Goal: Task Accomplishment & Management: Use online tool/utility

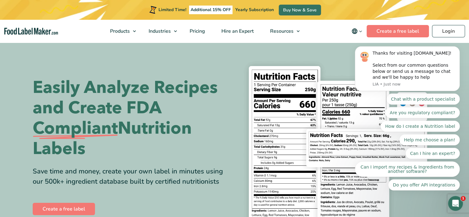
click at [445, 25] on body "Thanks for visiting FoodLabelMaker.com! Select from our common questions below …" at bounding box center [407, 84] width 118 height 226
click at [441, 33] on body "Thanks for visiting FoodLabelMaker.com! Select from our common questions below …" at bounding box center [407, 84] width 118 height 226
click at [442, 31] on body "Thanks for visiting FoodLabelMaker.com! Select from our common questions below …" at bounding box center [407, 84] width 118 height 226
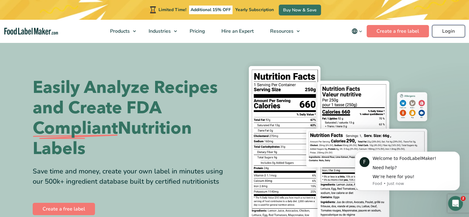
click at [448, 31] on link "Login" at bounding box center [448, 31] width 33 height 12
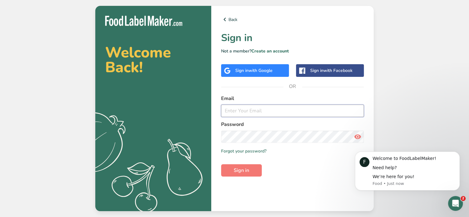
click at [267, 112] on input "email" at bounding box center [292, 111] width 143 height 12
paste input "[EMAIL_ADDRESS][DOMAIN_NAME]"
type input "[EMAIL_ADDRESS][DOMAIN_NAME]"
click at [239, 170] on span "Sign in" at bounding box center [241, 170] width 15 height 7
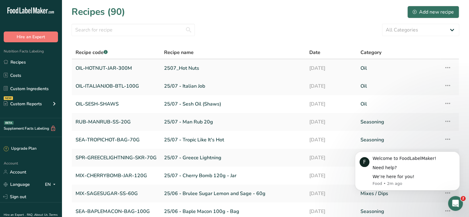
click at [146, 73] on link "OIL-HOTNUT-JAR-300M" at bounding box center [116, 68] width 81 height 13
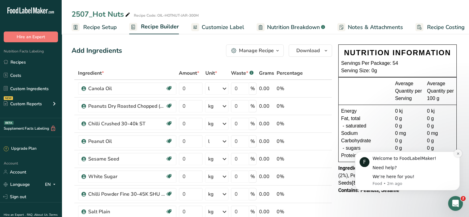
click at [457, 155] on icon "Dismiss notification" at bounding box center [458, 153] width 3 height 3
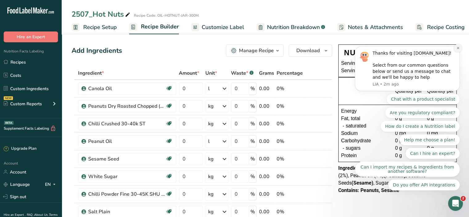
click at [455, 52] on button "Dismiss notification" at bounding box center [458, 48] width 8 height 8
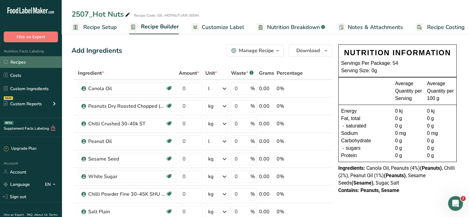
click at [22, 60] on link "Recipes" at bounding box center [31, 62] width 62 height 12
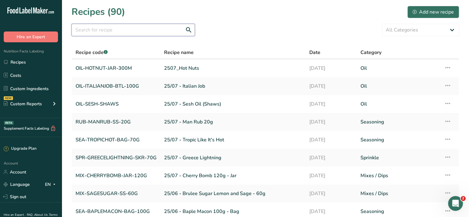
click at [124, 27] on input "text" at bounding box center [133, 30] width 123 height 12
paste input "Production@pepperandme.co.nz"
type input "Production@pepperandme.co.nz"
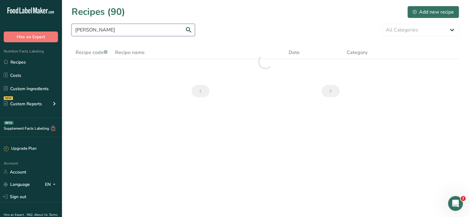
type input "elton"
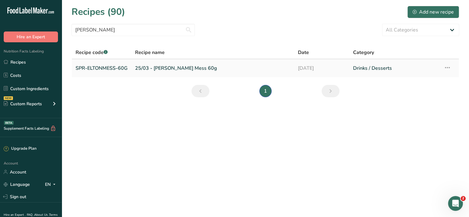
click at [215, 71] on link "25/03 - Elton Mess 60g" at bounding box center [212, 68] width 155 height 13
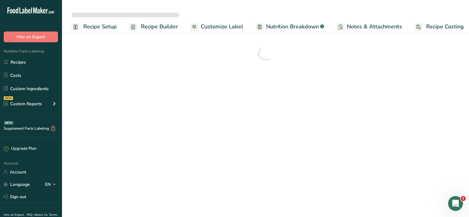
click at [217, 26] on span "Customize Label" at bounding box center [222, 27] width 43 height 8
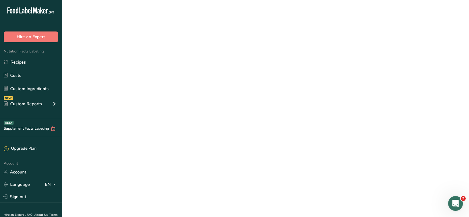
scroll to position [0, 5]
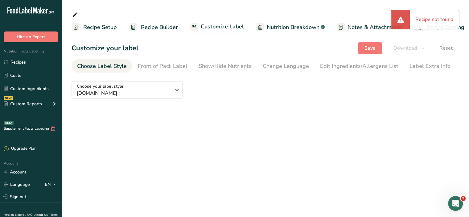
click at [100, 30] on span "Recipe Setup" at bounding box center [100, 27] width 34 height 8
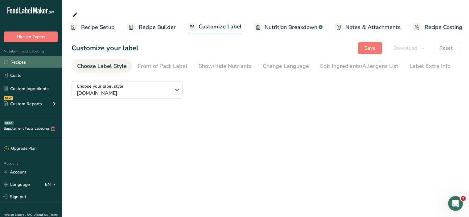
click at [17, 59] on link "Recipes" at bounding box center [31, 62] width 62 height 12
click at [17, 60] on link "Recipes" at bounding box center [31, 62] width 62 height 12
click at [17, 61] on link "Recipes" at bounding box center [31, 62] width 62 height 12
click at [85, 32] on link "Recipe Setup" at bounding box center [91, 27] width 45 height 14
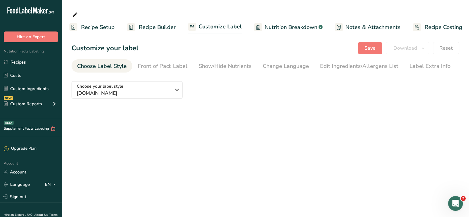
click at [88, 26] on span "Recipe Setup" at bounding box center [98, 27] width 34 height 8
click at [23, 73] on link "Costs" at bounding box center [31, 75] width 62 height 12
click at [22, 61] on link "Recipes" at bounding box center [31, 62] width 62 height 12
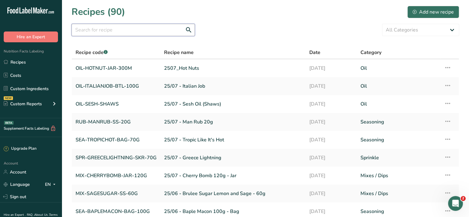
click at [85, 31] on input "text" at bounding box center [133, 30] width 123 height 12
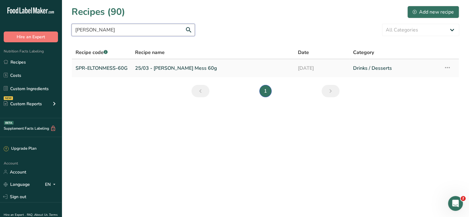
type input "[PERSON_NAME]"
click at [100, 67] on link "SPR-ELTONMESS-60G" at bounding box center [102, 68] width 52 height 13
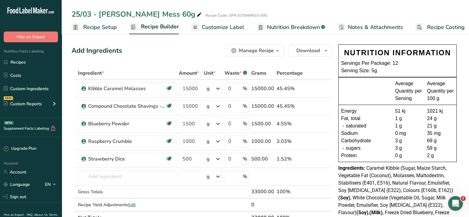
click at [224, 23] on span "Customize Label" at bounding box center [223, 27] width 43 height 8
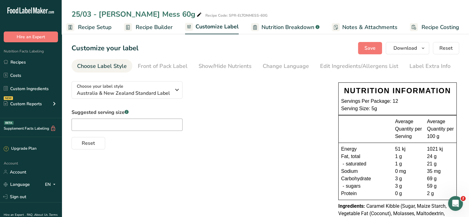
scroll to position [62, 0]
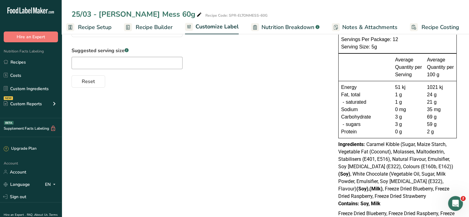
drag, startPoint x: 394, startPoint y: 204, endPoint x: 331, endPoint y: 144, distance: 87.1
click at [331, 144] on div "Choose your label style Australia & New Zealand Standard Label USA (FDA) Standa…" at bounding box center [266, 127] width 388 height 225
click at [373, 147] on span "Caramel Kibble (Sugar, Maize Starch, Vegetable Fat (Coconut), Molasses, Maltode…" at bounding box center [395, 170] width 115 height 58
click at [374, 147] on span "Caramel Kibble (Sugar, Maize Starch, Vegetable Fat (Coconut), Molasses, Maltode…" at bounding box center [395, 170] width 115 height 58
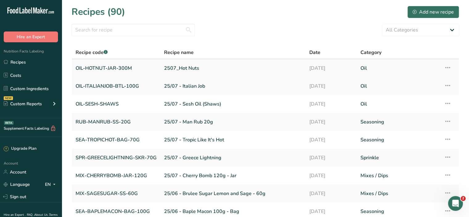
click at [174, 66] on link "2507_Hot Nuts" at bounding box center [233, 68] width 138 height 13
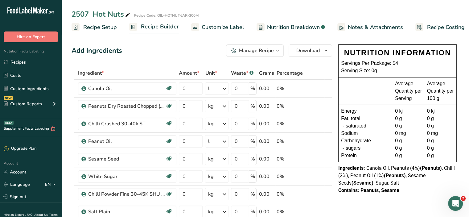
click at [224, 29] on span "Customize Label" at bounding box center [223, 27] width 43 height 8
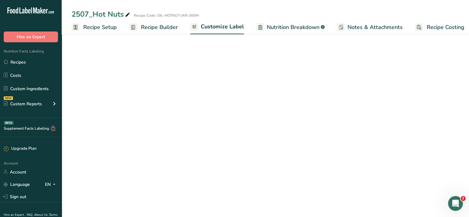
scroll to position [0, 5]
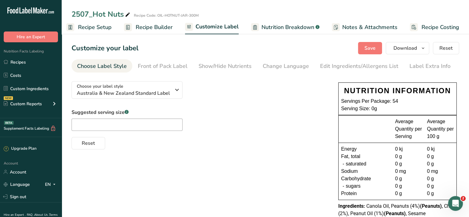
click at [291, 25] on span "Nutrition Breakdown" at bounding box center [288, 27] width 53 height 8
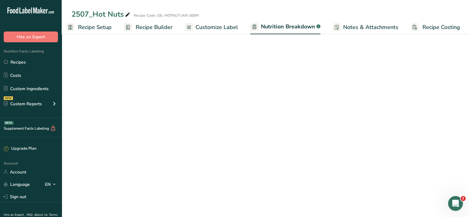
scroll to position [0, 6]
select select "Calories"
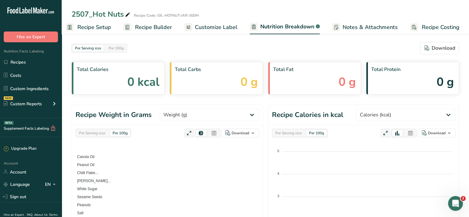
click at [100, 28] on span "Recipe Setup" at bounding box center [94, 27] width 34 height 8
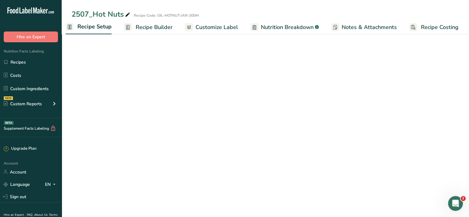
scroll to position [0, 2]
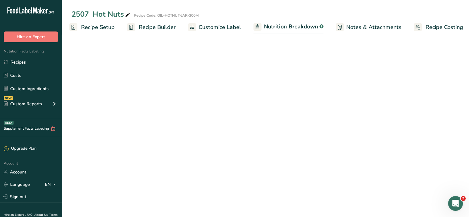
select select "Calories"
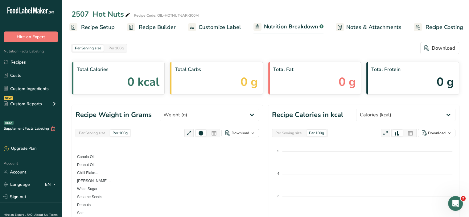
click at [33, 11] on icon at bounding box center [35, 10] width 4 height 6
click at [19, 66] on link "Recipes" at bounding box center [31, 62] width 62 height 12
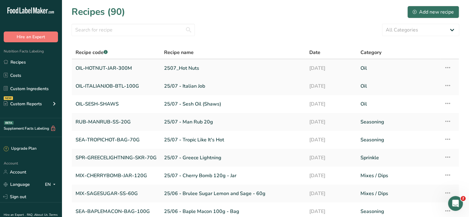
click at [120, 70] on link "OIL-HOTNUT-JAR-300M" at bounding box center [116, 68] width 81 height 13
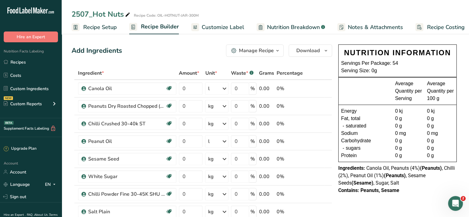
click at [305, 26] on span "Nutrition Breakdown" at bounding box center [293, 27] width 53 height 8
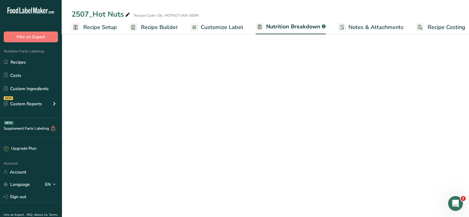
scroll to position [0, 6]
select select "Calories"
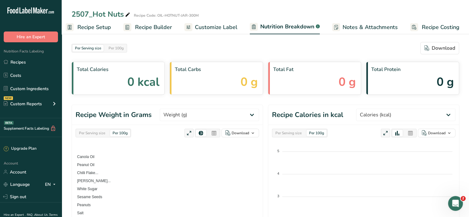
click at [200, 29] on span "Customize Label" at bounding box center [216, 27] width 43 height 8
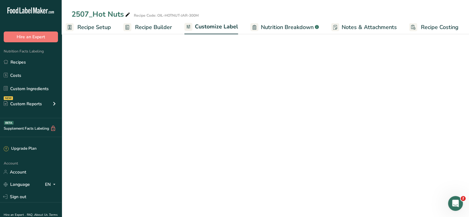
scroll to position [0, 5]
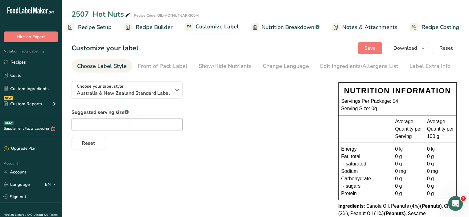
click at [140, 27] on span "Recipe Builder" at bounding box center [154, 27] width 37 height 8
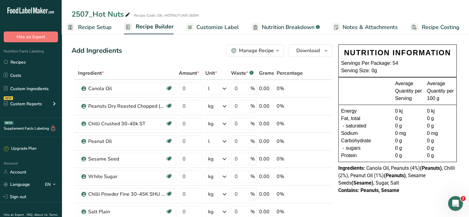
click at [89, 29] on span "Recipe Setup" at bounding box center [95, 27] width 34 height 8
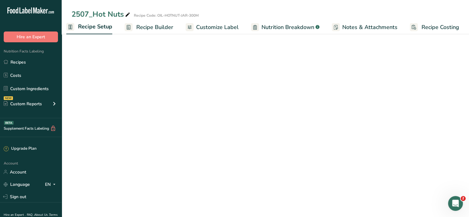
scroll to position [0, 2]
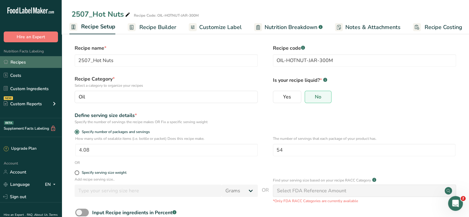
click at [17, 62] on link "Recipes" at bounding box center [31, 62] width 62 height 12
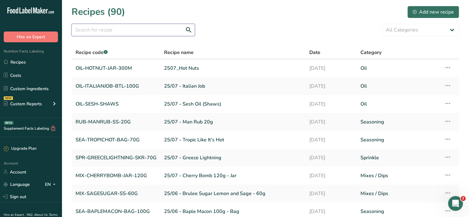
click at [114, 32] on input "text" at bounding box center [133, 30] width 123 height 12
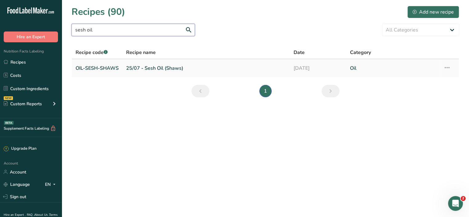
type input "sesh oil"
click at [158, 68] on link "25/07 - Sesh Oil (Shaws)" at bounding box center [206, 68] width 160 height 13
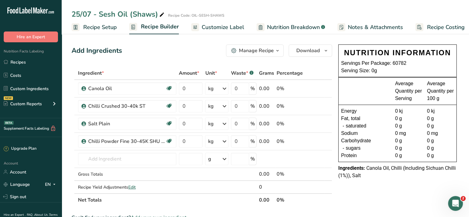
click at [218, 23] on span "Customize Label" at bounding box center [223, 27] width 43 height 8
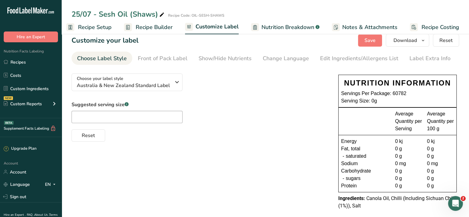
scroll to position [16, 0]
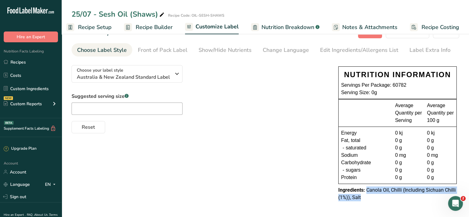
drag, startPoint x: 368, startPoint y: 197, endPoint x: 368, endPoint y: 189, distance: 8.6
click at [368, 189] on div "Ingredients: Canola Oil, Chilli (Including Sichuan Chilli (1%)), Salt" at bounding box center [397, 193] width 118 height 15
copy span "Canola Oil, Chilli (Including Sichuan Chilli (1%)), Salt"
click at [162, 53] on div "Front of Pack Label" at bounding box center [163, 50] width 50 height 8
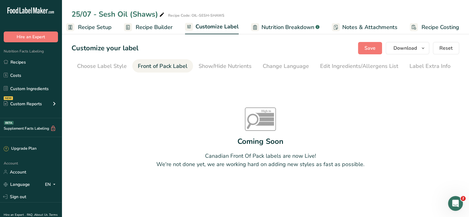
click at [208, 27] on span "Customize Label" at bounding box center [217, 27] width 43 height 8
click at [17, 63] on link "Recipes" at bounding box center [31, 62] width 62 height 12
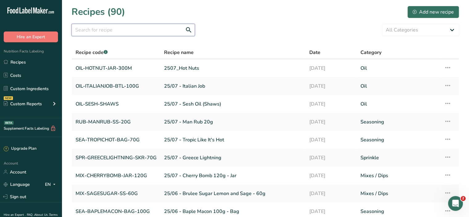
click at [109, 33] on input "text" at bounding box center [133, 30] width 123 height 12
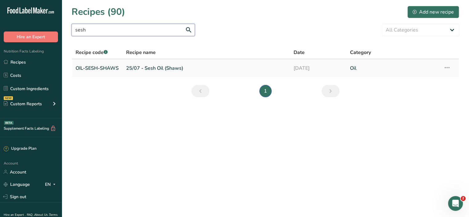
type input "sesh"
click at [112, 67] on link "OIL-SESH-SHAWS" at bounding box center [97, 68] width 43 height 13
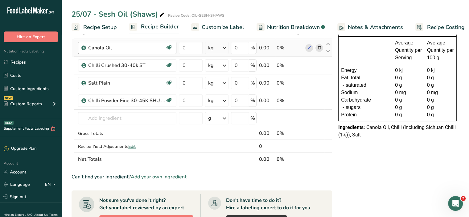
scroll to position [54, 0]
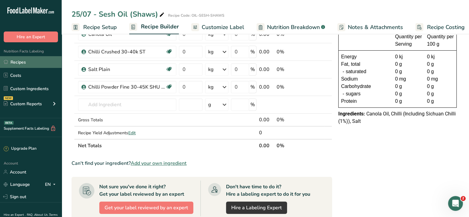
click at [14, 61] on link "Recipes" at bounding box center [31, 62] width 62 height 12
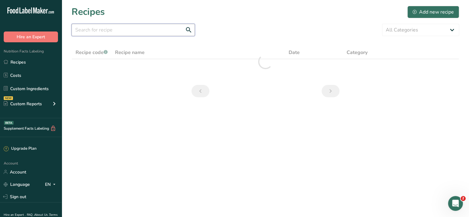
click at [112, 29] on input "text" at bounding box center [133, 30] width 123 height 12
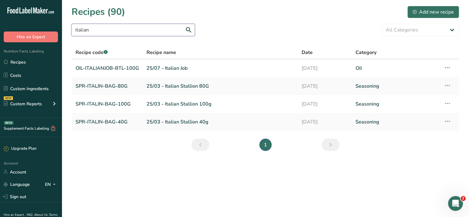
type input "italian"
click at [103, 106] on link "SPR-ITALIN-BAG-100G" at bounding box center [108, 103] width 64 height 13
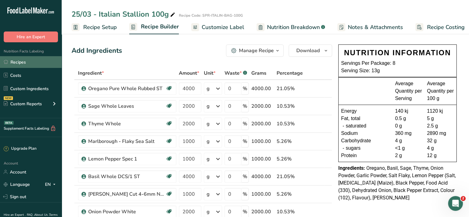
click at [20, 63] on link "Recipes" at bounding box center [31, 62] width 62 height 12
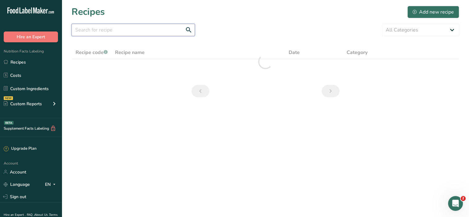
click at [120, 31] on input "text" at bounding box center [133, 30] width 123 height 12
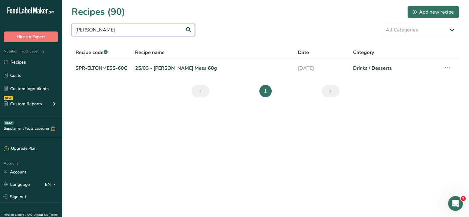
type input "elton"
click at [103, 67] on link "SPR-ELTONMESS-60G" at bounding box center [102, 68] width 52 height 13
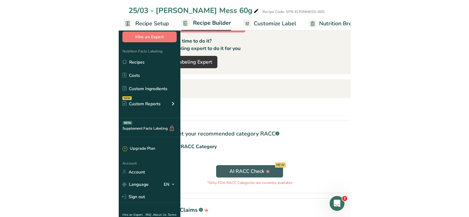
scroll to position [224, 0]
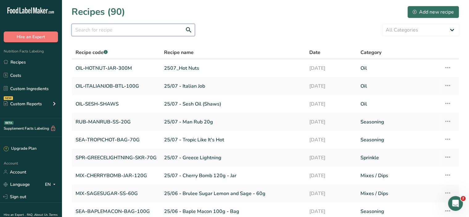
click at [114, 33] on input "text" at bounding box center [133, 30] width 123 height 12
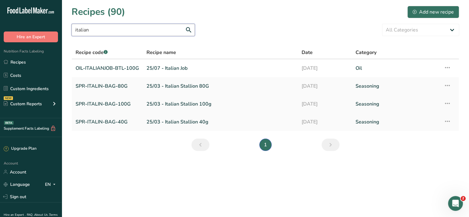
type input "italian"
click at [112, 105] on link "SPR-ITALIN-BAG-100G" at bounding box center [108, 103] width 64 height 13
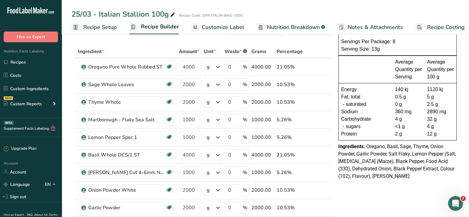
scroll to position [19, 0]
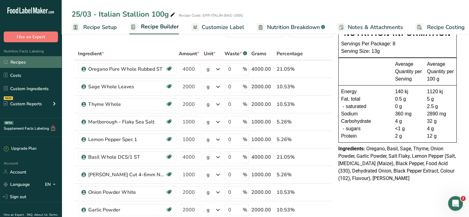
click at [24, 63] on link "Recipes" at bounding box center [31, 62] width 62 height 12
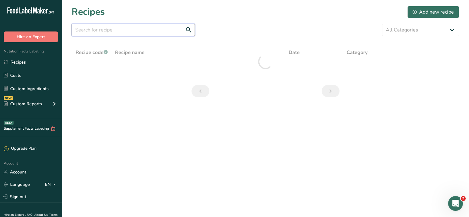
click at [132, 30] on input "text" at bounding box center [133, 30] width 123 height 12
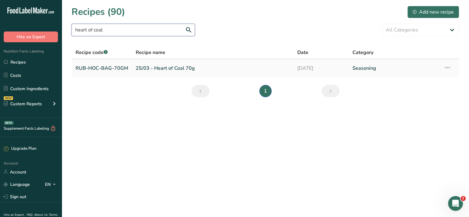
type input "heart of coal"
click at [164, 67] on link "25/03 - Heart of Coal 70g" at bounding box center [213, 68] width 154 height 13
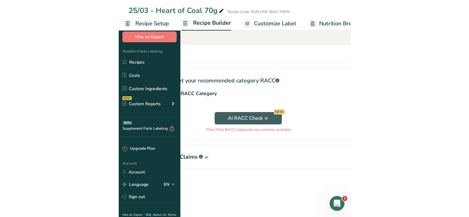
scroll to position [399, 0]
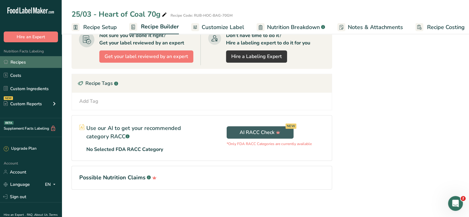
click at [25, 66] on link "Recipes" at bounding box center [31, 62] width 62 height 12
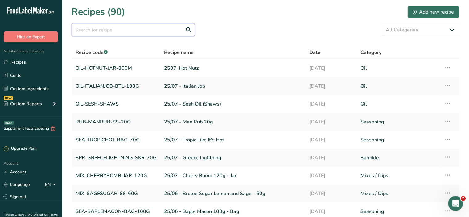
click at [115, 30] on input "text" at bounding box center [133, 30] width 123 height 12
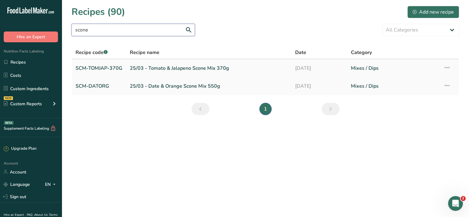
type input "scone"
click at [162, 66] on link "25/03 - Tomato & Jalapeno Scone Mix 370g" at bounding box center [209, 68] width 158 height 13
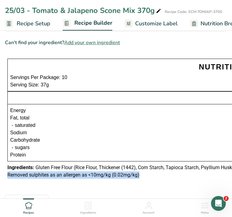
drag, startPoint x: 146, startPoint y: 172, endPoint x: 8, endPoint y: 174, distance: 138.2
copy span "Removed sulphites as an allergen as <10mg/kg (0.02mg/kg)"
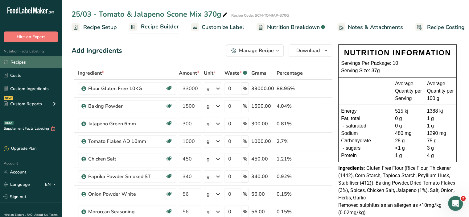
click at [19, 62] on link "Recipes" at bounding box center [31, 62] width 62 height 12
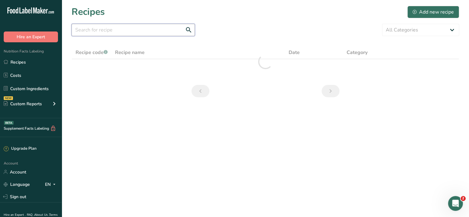
click at [107, 32] on input "text" at bounding box center [133, 30] width 123 height 12
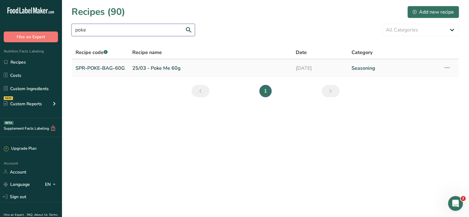
type input "poke"
click at [153, 67] on link "25/03 - Poke Me 60g" at bounding box center [210, 68] width 156 height 13
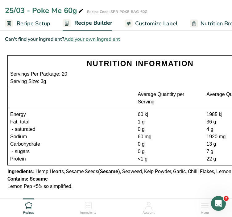
scroll to position [321, 0]
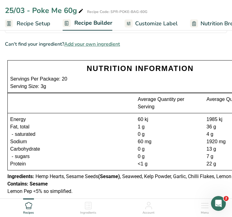
click at [74, 191] on div "Lemon Pep <5% so simplified." at bounding box center [140, 191] width 266 height 7
drag, startPoint x: 77, startPoint y: 189, endPoint x: 6, endPoint y: 189, distance: 70.3
click at [6, 189] on div "NUTRITION INFORMATION Servings Per Package: 20 Serving Size: 3g Average Quantit…" at bounding box center [140, 128] width 271 height 140
copy span "Lemon Pep <5% so simplified."
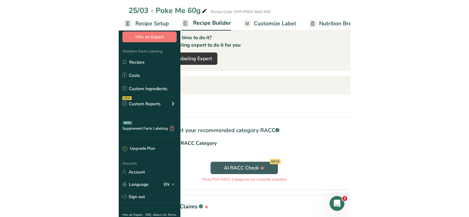
scroll to position [294, 0]
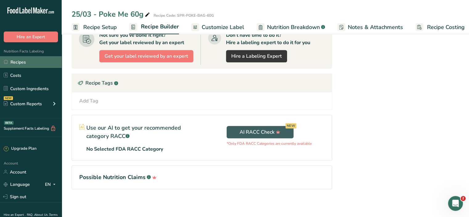
click at [24, 64] on link "Recipes" at bounding box center [31, 62] width 62 height 12
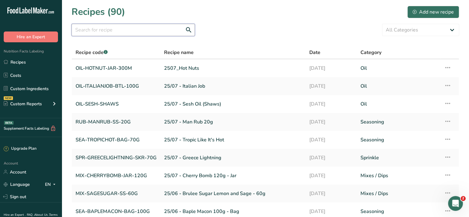
click at [128, 31] on input "text" at bounding box center [133, 30] width 123 height 12
type input "sesh"
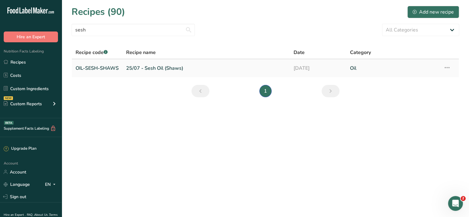
click at [92, 68] on link "OIL-SESH-SHAWS" at bounding box center [97, 68] width 43 height 13
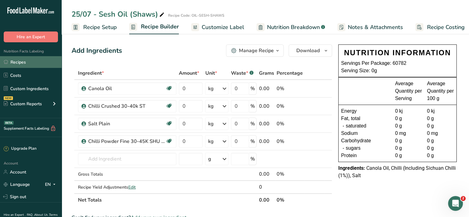
click at [15, 61] on link "Recipes" at bounding box center [31, 62] width 62 height 12
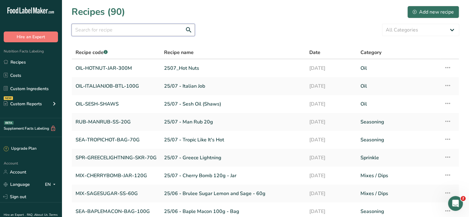
click at [122, 27] on input "text" at bounding box center [133, 30] width 123 height 12
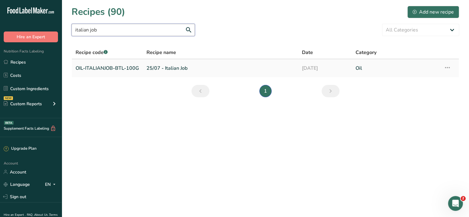
type input "italian job"
click at [103, 68] on link "OIL-ITALIANJOB-BTL-100G" at bounding box center [108, 68] width 64 height 13
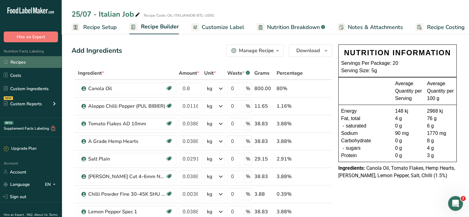
click at [28, 63] on link "Recipes" at bounding box center [31, 62] width 62 height 12
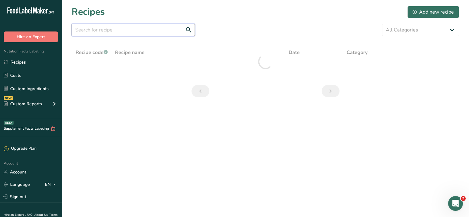
click at [122, 31] on input "text" at bounding box center [133, 30] width 123 height 12
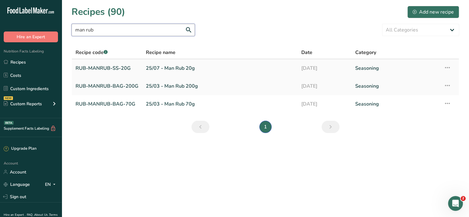
type input "man rub"
click at [100, 66] on link "RUB-MANRUB-SS-20G" at bounding box center [107, 68] width 63 height 13
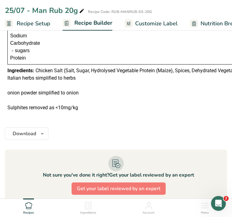
scroll to position [395, 0]
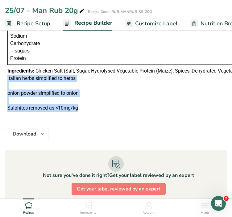
drag, startPoint x: 87, startPoint y: 106, endPoint x: 1, endPoint y: 79, distance: 90.2
click at [1, 79] on section "Add Ingredients Delete Recipe Duplicate Recipe Scale Recipe Save as Sub-Recipe …" at bounding box center [116, 32] width 232 height 803
copy span "Italian herbs simplified to herbs onion powder simplified to onion Sulphites re…"
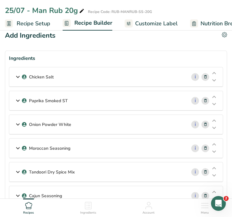
scroll to position [0, 0]
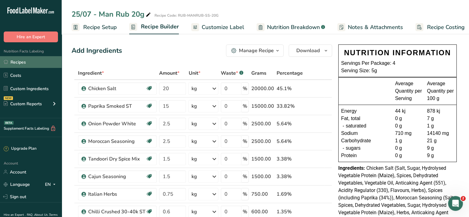
click at [21, 62] on link "Recipes" at bounding box center [31, 62] width 62 height 12
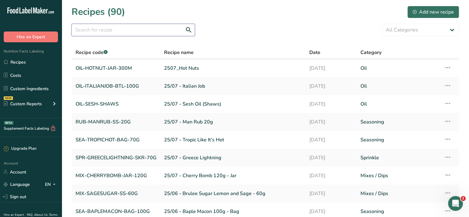
click at [93, 31] on input "text" at bounding box center [133, 30] width 123 height 12
type input "baple"
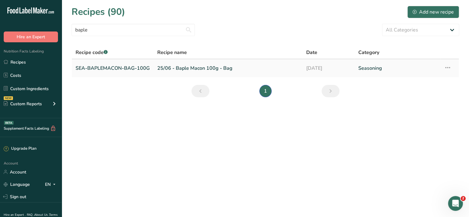
click at [115, 68] on link "SEA-BAPLEMACON-BAG-100G" at bounding box center [113, 68] width 74 height 13
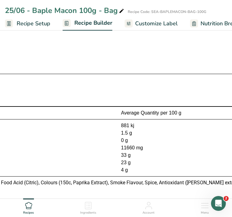
scroll to position [0, 1035]
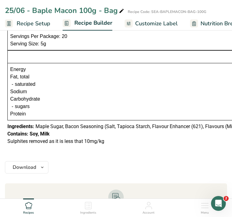
scroll to position [356, 0]
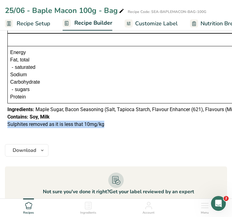
drag, startPoint x: 110, startPoint y: 122, endPoint x: 6, endPoint y: 128, distance: 103.8
copy span "Sulphites removed as it is less that 10mg/kg"
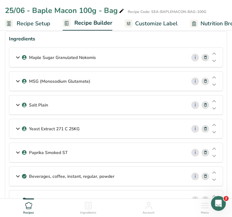
scroll to position [0, 0]
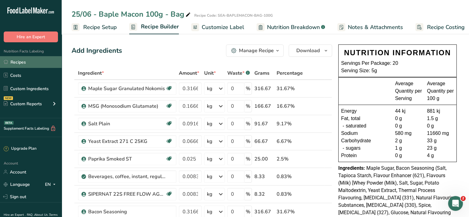
click at [22, 57] on link "Recipes" at bounding box center [31, 62] width 62 height 12
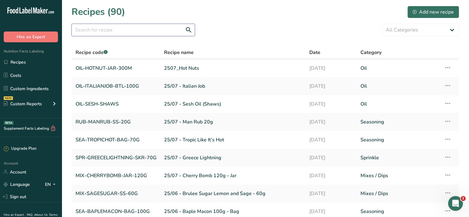
click at [114, 27] on input "text" at bounding box center [133, 30] width 123 height 12
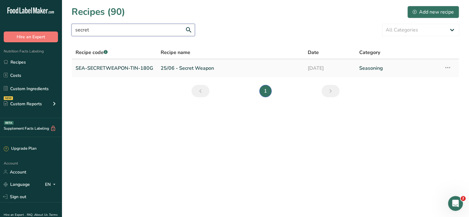
type input "secret"
click at [110, 68] on link "SEA-SECRETWEAPON-TIN-180G" at bounding box center [115, 68] width 78 height 13
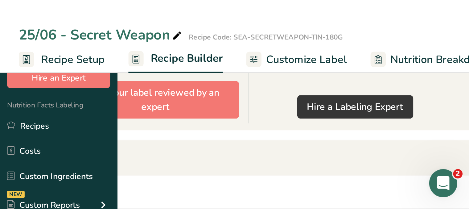
scroll to position [276, 0]
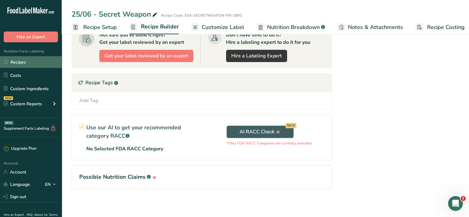
click at [22, 61] on link "Recipes" at bounding box center [31, 62] width 62 height 12
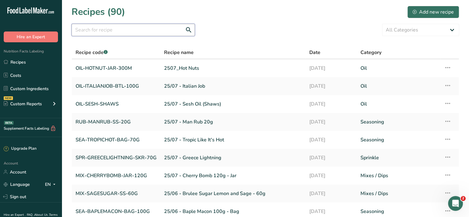
click at [118, 26] on input "text" at bounding box center [133, 30] width 123 height 12
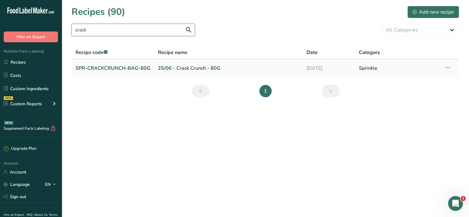
type input "crack"
click at [108, 67] on link "SPR-CRACKCRUNCH-BAG-80G" at bounding box center [113, 68] width 75 height 13
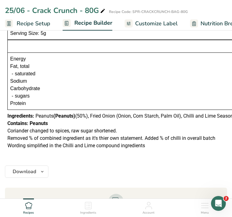
scroll to position [304, 0]
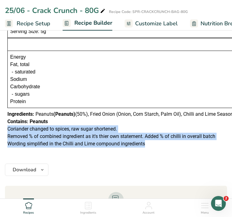
drag, startPoint x: 155, startPoint y: 142, endPoint x: 5, endPoint y: 130, distance: 150.7
copy span "Coriander changed to spices, raw sugar shortened. Removed % of combined ingredi…"
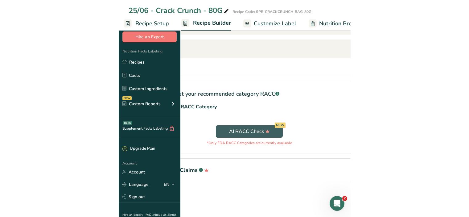
scroll to position [241, 0]
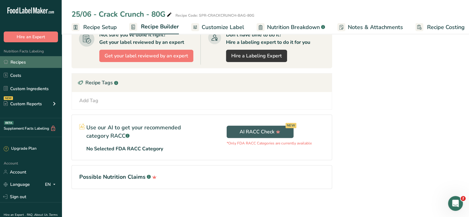
click at [19, 64] on link "Recipes" at bounding box center [31, 62] width 62 height 12
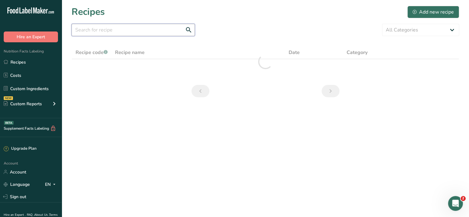
click at [122, 31] on input "text" at bounding box center [133, 30] width 123 height 12
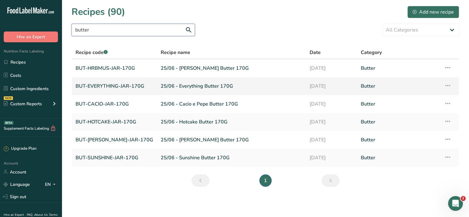
type input "butter"
click at [185, 84] on link "25/06 - Everything Butter 170G" at bounding box center [232, 86] width 142 height 13
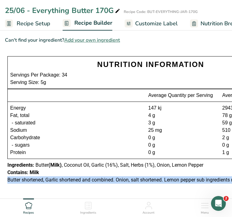
scroll to position [0, 68]
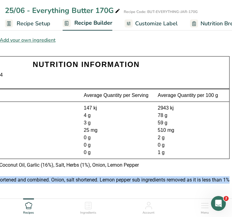
drag, startPoint x: 8, startPoint y: 176, endPoint x: 234, endPoint y: 177, distance: 226.1
click at [232, 177] on html "25/06 - Everything Butter 170G Recipe Code: BUT-EVERYTHING-JAR-170G Recipe Setu…" at bounding box center [116, 41] width 232 height 968
copy span "Butter shortened, Garlic shortened and combined. Onion, salt shortened. Lemon p…"
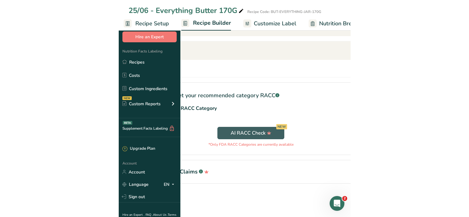
scroll to position [381, 0]
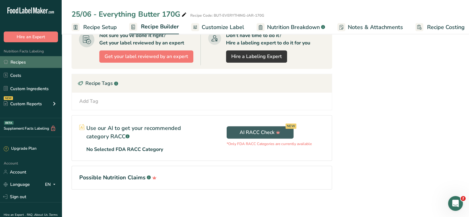
click at [25, 61] on link "Recipes" at bounding box center [31, 62] width 62 height 12
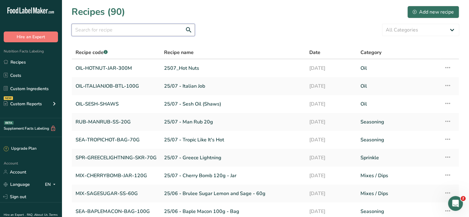
click at [112, 29] on input "text" at bounding box center [133, 30] width 123 height 12
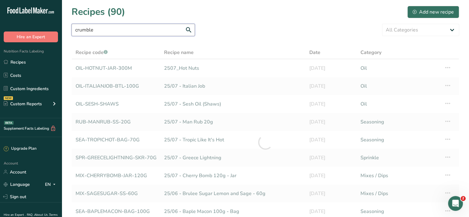
type input "crumble"
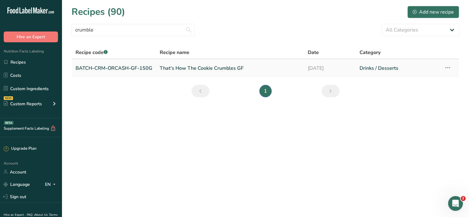
click at [182, 68] on link "That's How The Cookie Crumbles GF" at bounding box center [230, 68] width 141 height 13
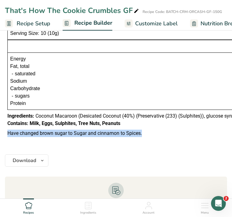
drag, startPoint x: 146, startPoint y: 132, endPoint x: 5, endPoint y: 134, distance: 141.0
click at [5, 134] on section "Add Ingredients Delete Recipe Duplicate Recipe Scale Recipe Save as Sub-Recipe …" at bounding box center [116, 104] width 232 height 714
copy p "Have changed brown sugar to Sugar and cinnamon to Spices."
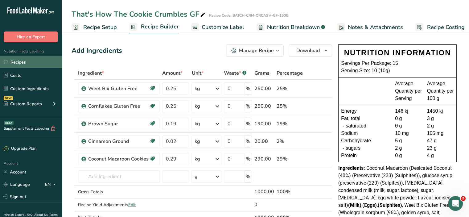
click at [30, 61] on link "Recipes" at bounding box center [31, 62] width 62 height 12
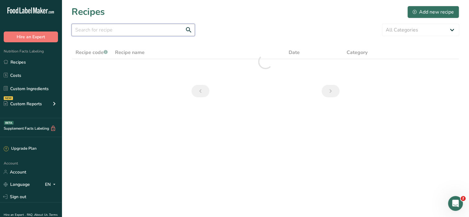
click at [121, 32] on input "text" at bounding box center [133, 30] width 123 height 12
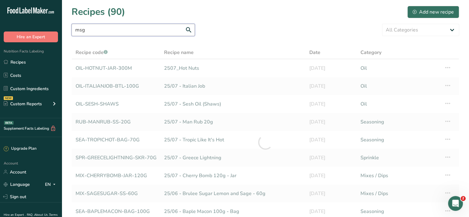
type input "msg"
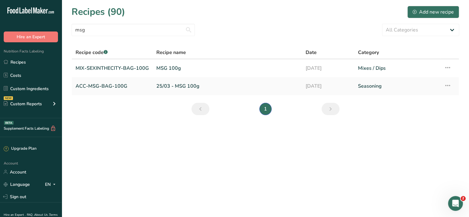
click at [176, 153] on main "Recipes (90) Add new recipe msg All Categories Baked Goods Beverages Butter Coa…" at bounding box center [234, 108] width 469 height 217
click at [141, 182] on main "Recipes (90) Add new recipe msg All Categories Baked Goods Beverages Butter Coa…" at bounding box center [234, 108] width 469 height 217
click at [173, 68] on link "MSG 100g" at bounding box center [227, 68] width 142 height 13
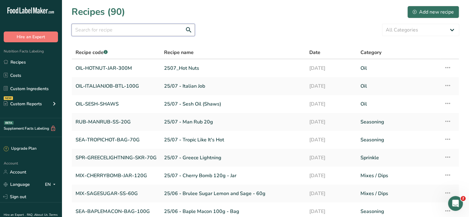
click at [122, 28] on input "text" at bounding box center [133, 30] width 123 height 12
type input "msg"
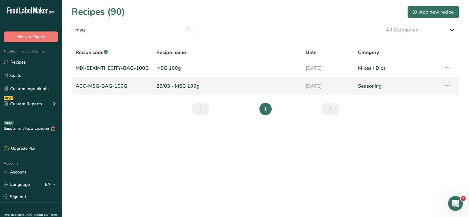
click at [179, 87] on link "25/03 - MSG 100g" at bounding box center [227, 86] width 142 height 13
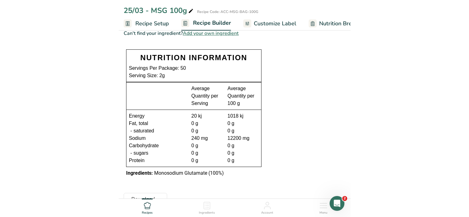
scroll to position [143, 0]
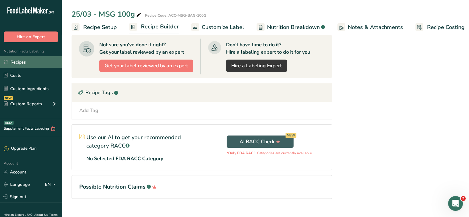
click at [16, 63] on link "Recipes" at bounding box center [31, 62] width 62 height 12
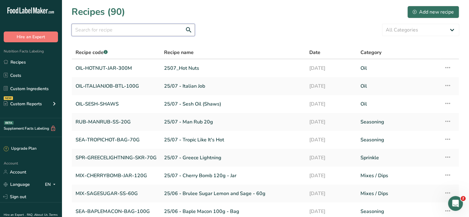
click at [117, 28] on input "text" at bounding box center [133, 30] width 123 height 12
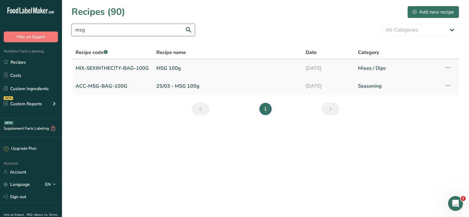
type input "msg"
click at [135, 68] on link "MIX-SEXINTHECITY-BAG-100G" at bounding box center [112, 68] width 73 height 13
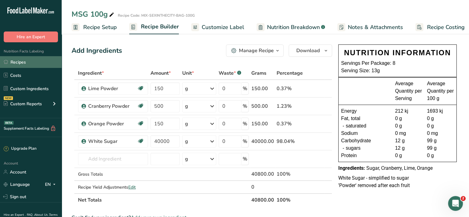
click at [31, 61] on link "Recipes" at bounding box center [31, 62] width 62 height 12
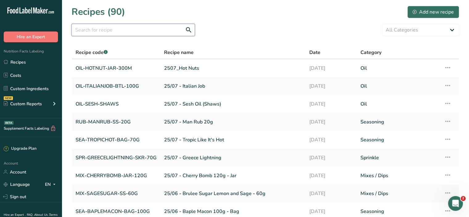
click at [116, 30] on input "text" at bounding box center [133, 30] width 123 height 12
type input "msg"
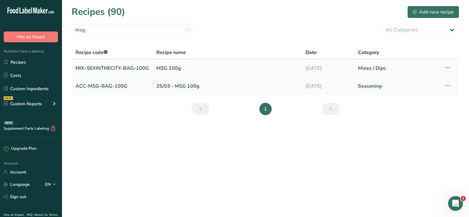
click at [448, 67] on icon at bounding box center [447, 67] width 7 height 11
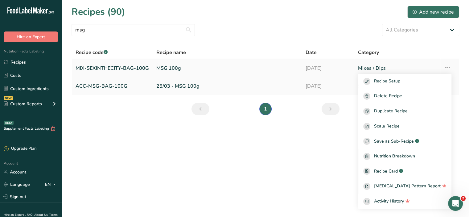
click at [115, 68] on link "MIX-SEXINTHECITY-BAG-100G" at bounding box center [112, 68] width 73 height 13
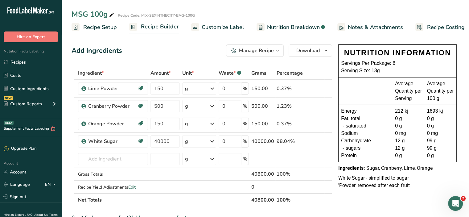
click at [111, 17] on icon at bounding box center [112, 14] width 6 height 9
click at [82, 17] on input "MSG 100g" at bounding box center [226, 14] width 308 height 11
type input "Sex in the City 100g"
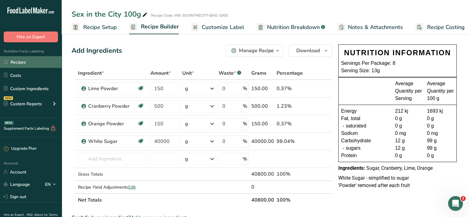
click at [19, 61] on link "Recipes" at bounding box center [31, 62] width 62 height 12
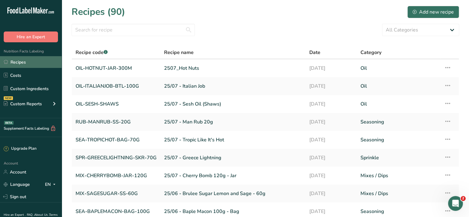
click at [21, 60] on link "Recipes" at bounding box center [31, 62] width 62 height 12
click at [93, 31] on input "text" at bounding box center [133, 30] width 123 height 12
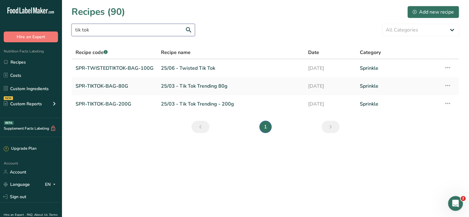
type input "tik tok"
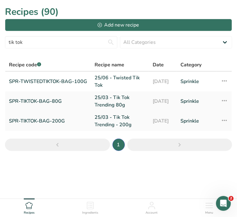
click at [48, 120] on link "SPR-TIKTOK-BAG-200G" at bounding box center [48, 121] width 78 height 15
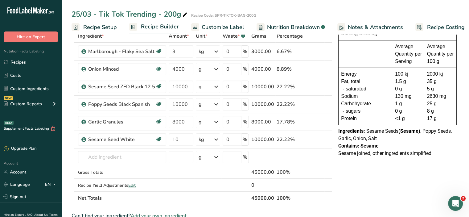
scroll to position [26, 0]
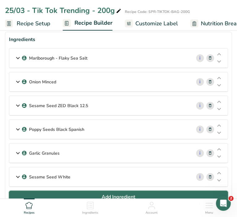
click at [168, 191] on button "Add Ingredient" at bounding box center [118, 197] width 219 height 12
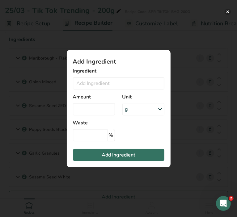
click at [226, 11] on button "Add ingredient modal" at bounding box center [227, 12] width 6 height 6
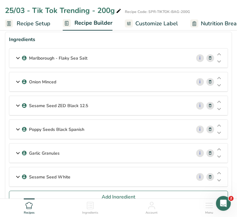
click at [200, 37] on div "Ingredients" at bounding box center [118, 39] width 219 height 7
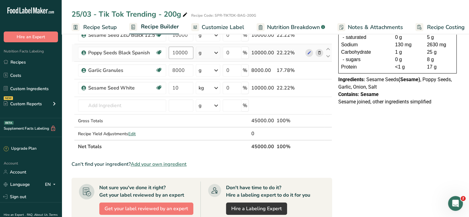
scroll to position [0, 0]
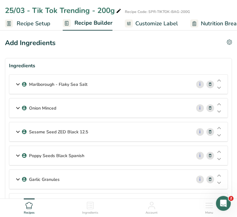
click at [44, 24] on span "Recipe Setup" at bounding box center [34, 23] width 34 height 8
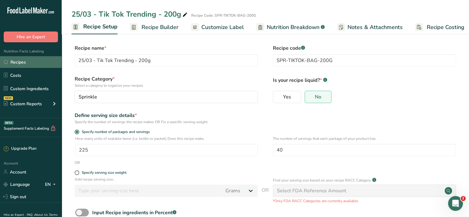
click at [21, 61] on link "Recipes" at bounding box center [31, 62] width 62 height 12
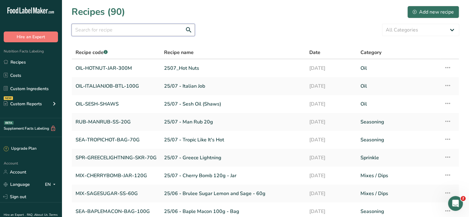
click at [93, 32] on input "text" at bounding box center [133, 30] width 123 height 12
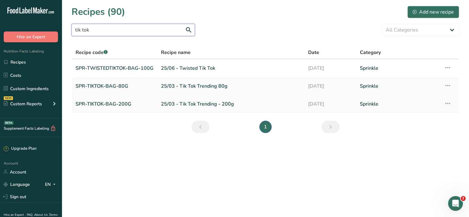
type input "tik tok"
click at [102, 105] on link "SPR-TIKTOK-BAG-200G" at bounding box center [115, 103] width 78 height 13
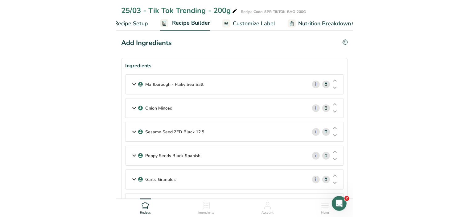
scroll to position [0, 25]
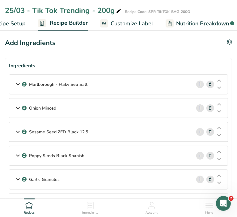
click at [229, 190] on section "Ingredients Marlborough - Flaky Sea Salt i Amount 3 Unit kg Weight Units g kg m…" at bounding box center [118, 147] width 227 height 179
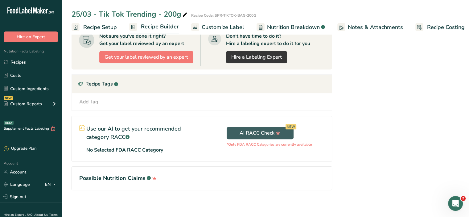
scroll to position [241, 0]
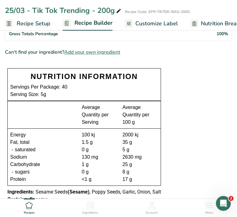
click at [184, 129] on section "Ingredients Marlborough - Flaky Sea Salt i Amount 3 Unit kg Weight Units g kg m…" at bounding box center [118, 165] width 227 height 696
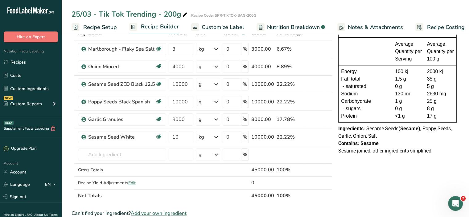
scroll to position [59, 0]
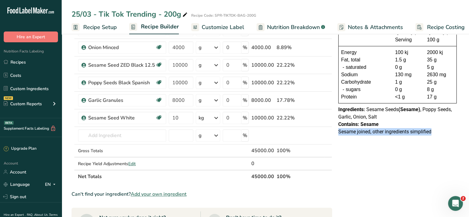
drag, startPoint x: 437, startPoint y: 132, endPoint x: 339, endPoint y: 133, distance: 98.1
click at [339, 133] on div "Sesame joined, other ingredients simplified" at bounding box center [397, 131] width 118 height 7
copy span "Sesame joined, other ingredients simplified"
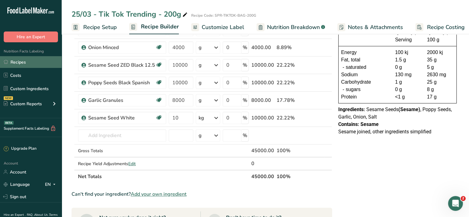
click at [21, 65] on link "Recipes" at bounding box center [31, 62] width 62 height 12
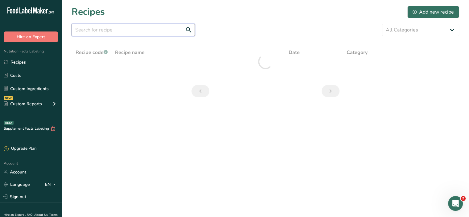
click at [115, 27] on input "text" at bounding box center [133, 30] width 123 height 12
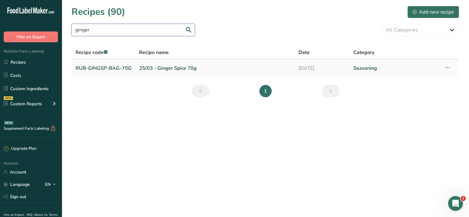
type input "ginger"
click at [163, 69] on link "25/03 - Ginger Spice 70g" at bounding box center [215, 68] width 152 height 13
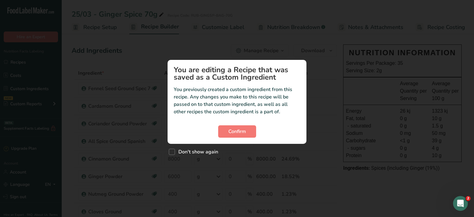
click at [317, 28] on div "Custom ingredient modal" at bounding box center [237, 108] width 474 height 217
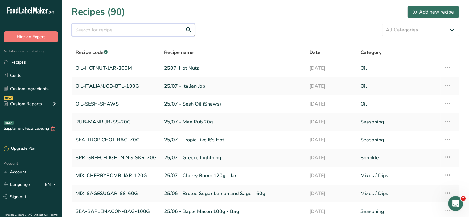
click at [129, 26] on input "text" at bounding box center [133, 30] width 123 height 12
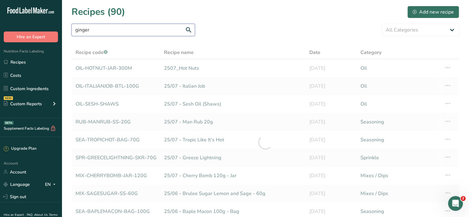
type input "ginger"
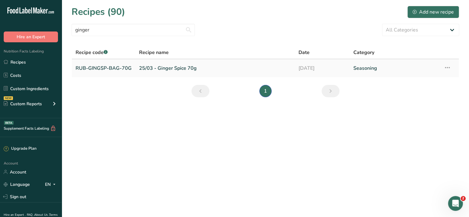
click at [166, 64] on link "25/03 - Ginger Spice 70g" at bounding box center [215, 68] width 152 height 13
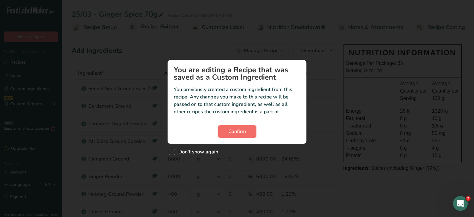
click at [232, 130] on span "Confirm" at bounding box center [237, 131] width 18 height 7
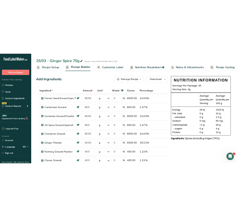
scroll to position [276, 0]
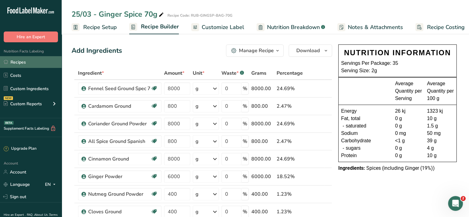
click at [22, 60] on link "Recipes" at bounding box center [31, 62] width 62 height 12
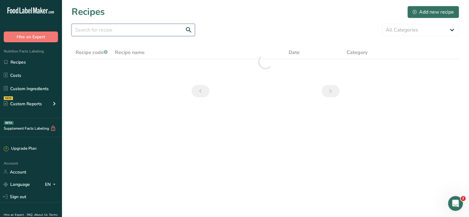
click at [112, 31] on input "text" at bounding box center [133, 30] width 123 height 12
type input "mojo"
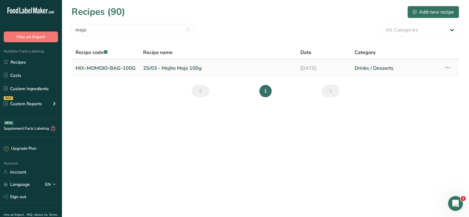
click at [167, 68] on link "25/03 - Mojito Mojo 100g" at bounding box center [218, 68] width 150 height 13
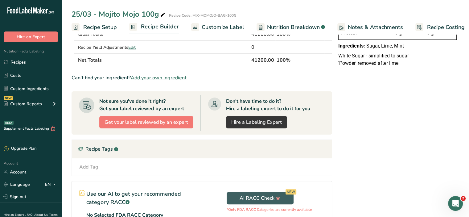
scroll to position [189, 0]
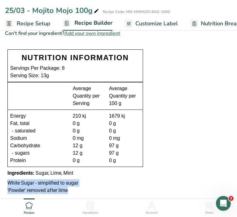
drag, startPoint x: 73, startPoint y: 191, endPoint x: 7, endPoint y: 184, distance: 66.3
click at [7, 184] on div "White Sugar - simplified to sugar 'Powder' removed after lime" at bounding box center [75, 186] width 140 height 15
copy div "White Sugar - simplified to sugar 'Powder' removed after lime"
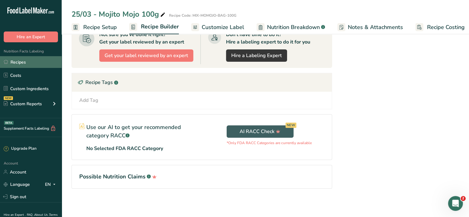
click at [23, 60] on link "Recipes" at bounding box center [31, 62] width 62 height 12
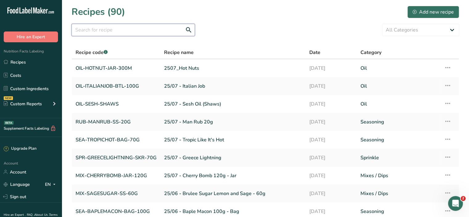
click at [110, 31] on input "text" at bounding box center [133, 30] width 123 height 12
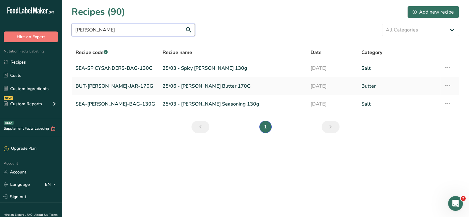
type input "[PERSON_NAME]"
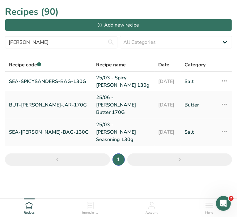
click at [34, 121] on link "SEA-[PERSON_NAME]-BAG-130G" at bounding box center [49, 132] width 80 height 22
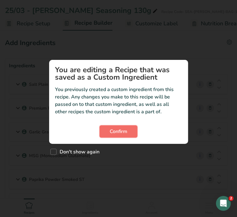
click at [125, 133] on span "Confirm" at bounding box center [119, 131] width 18 height 7
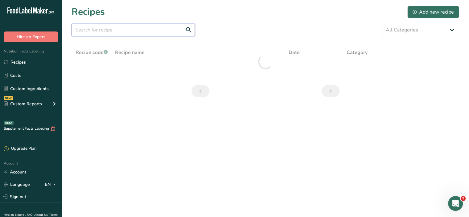
click at [104, 30] on input "text" at bounding box center [133, 30] width 123 height 12
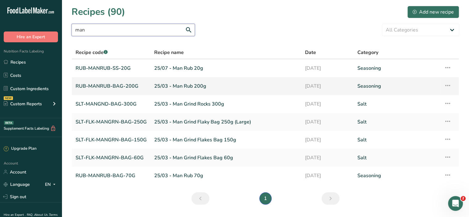
type input "man"
click at [190, 85] on link "25/03 - Man Rub 200g" at bounding box center [225, 86] width 143 height 13
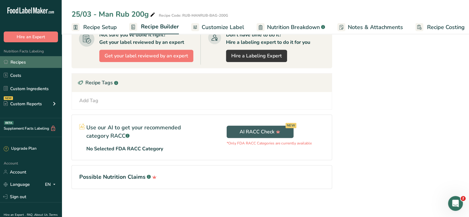
click at [21, 63] on link "Recipes" at bounding box center [31, 62] width 62 height 12
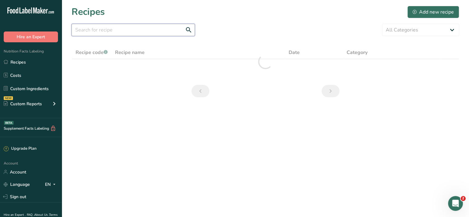
click at [110, 33] on input "text" at bounding box center [133, 30] width 123 height 12
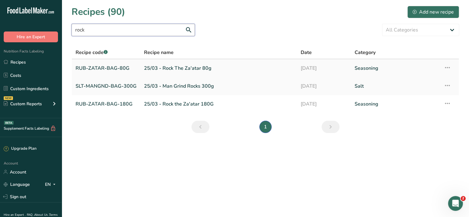
type input "rock"
click at [105, 68] on link "RUB-ZATAR-BAG-80G" at bounding box center [106, 68] width 61 height 13
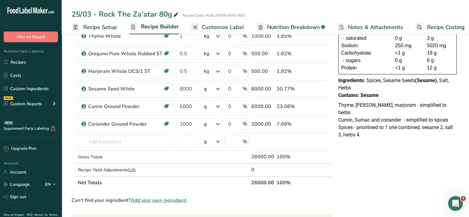
scroll to position [87, 0]
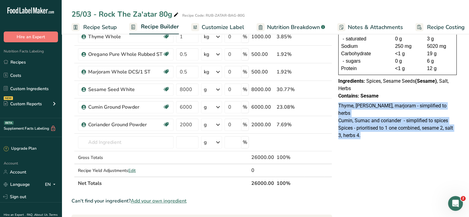
drag, startPoint x: 364, startPoint y: 127, endPoint x: 338, endPoint y: 107, distance: 32.8
click at [236, 107] on div "Thyme, oregano, marjoram - simplified to herbs Cumin, Sumac and coriander - sim…" at bounding box center [397, 120] width 123 height 37
copy div "Thyme, oregano, marjoram - simplified to herbs Cumin, Sumac and coriander - sim…"
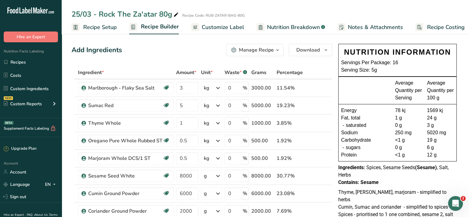
scroll to position [0, 0]
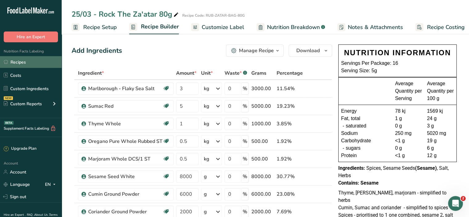
click at [25, 61] on link "Recipes" at bounding box center [31, 62] width 62 height 12
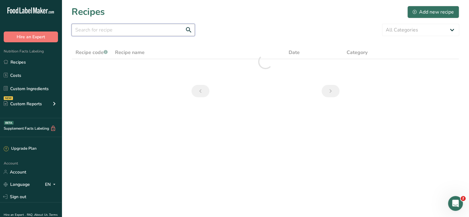
click at [108, 27] on input "text" at bounding box center [133, 30] width 123 height 12
type input "stock"
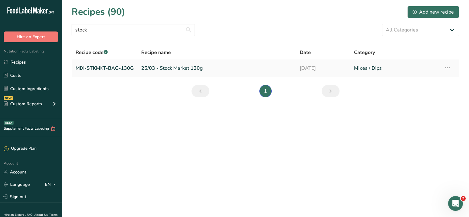
click at [173, 67] on link "25/03 - Stock Market 130g" at bounding box center [216, 68] width 151 height 13
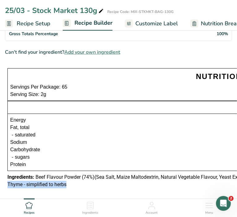
drag, startPoint x: 74, startPoint y: 185, endPoint x: 6, endPoint y: 188, distance: 68.6
copy span "Thyme - simplified to herbs"
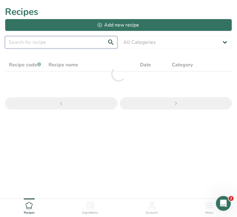
click at [67, 44] on input "text" at bounding box center [61, 42] width 112 height 12
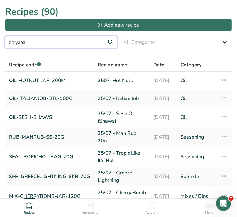
type input "on yaaa"
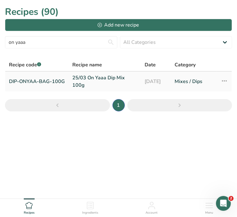
click at [90, 81] on link "25/03 On Yaaa Dip Mix 100g" at bounding box center [104, 81] width 65 height 15
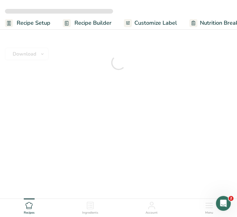
drag, startPoint x: 90, startPoint y: 81, endPoint x: 114, endPoint y: 84, distance: 23.7
click at [114, 84] on div at bounding box center [118, 62] width 227 height 54
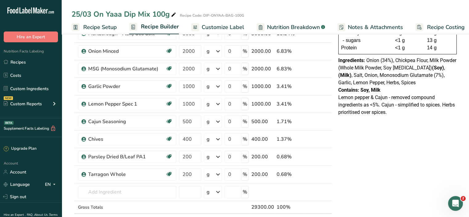
scroll to position [346, 0]
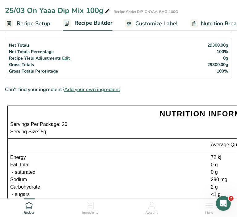
click at [126, 142] on div at bounding box center [110, 144] width 201 height 7
click at [165, 98] on section "Ingredients Onion Powder White i Amount 8000 Unit g Weight Units g kg mg See mo…" at bounding box center [118, 124] width 227 height 824
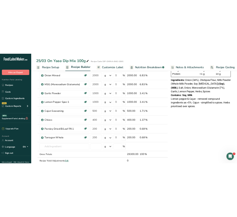
scroll to position [113, 0]
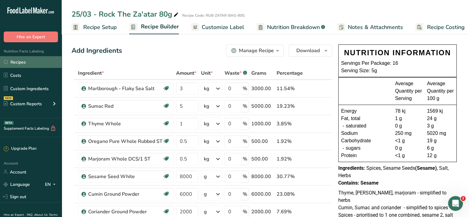
click at [21, 64] on link "Recipes" at bounding box center [31, 62] width 62 height 12
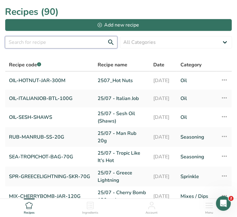
click at [52, 45] on input "text" at bounding box center [61, 42] width 112 height 12
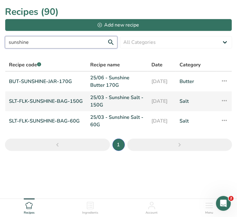
type input "sunshine"
click at [30, 103] on link "SLT-FLK-SUNSHINE-BAG-150G" at bounding box center [46, 101] width 74 height 15
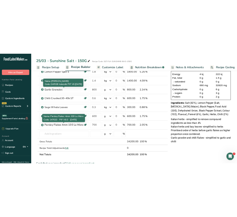
scroll to position [101, 0]
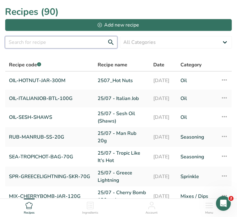
click at [59, 44] on input "text" at bounding box center [61, 42] width 112 height 12
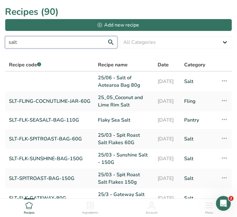
click at [8, 42] on input "salt" at bounding box center [61, 42] width 112 height 12
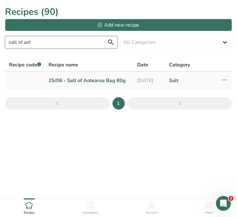
type input "salt of aot"
click at [78, 83] on link "25/06 - Salt of Aotearoa Bag 80g" at bounding box center [88, 80] width 81 height 13
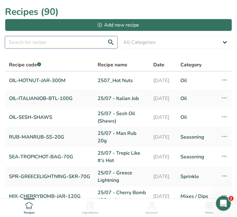
click at [58, 42] on input "text" at bounding box center [61, 42] width 112 height 12
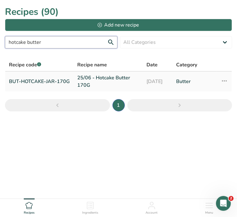
type input "hotcake butter"
click at [28, 82] on link "BUT-HOTCAKE-JAR-170G" at bounding box center [39, 81] width 61 height 15
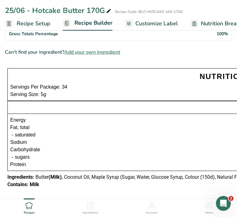
click at [126, 163] on div "Protein" at bounding box center [130, 164] width 240 height 7
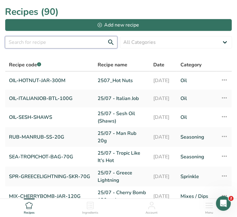
click at [59, 43] on input "text" at bounding box center [61, 42] width 112 height 12
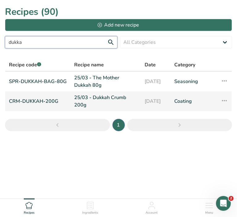
type input "dukka"
click at [110, 102] on link "25/03 - Dukkah Crumb 200g" at bounding box center [105, 101] width 63 height 15
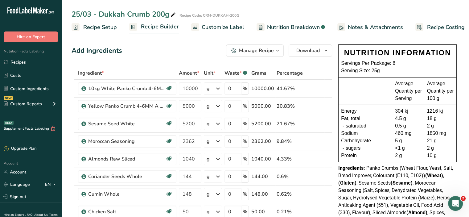
drag, startPoint x: 327, startPoint y: 202, endPoint x: 390, endPoint y: 158, distance: 76.9
click at [236, 188] on span "Panko Crumbs (Wheat Flour, Yeast, Salt, Bread Improver, Colourant (E110, E102))…" at bounding box center [395, 194] width 115 height 58
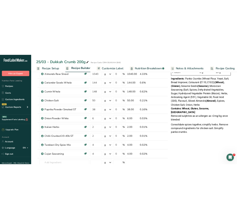
scroll to position [131, 0]
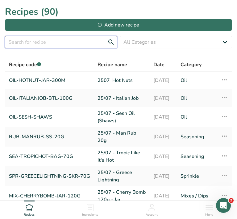
click at [45, 41] on input "text" at bounding box center [61, 42] width 112 height 12
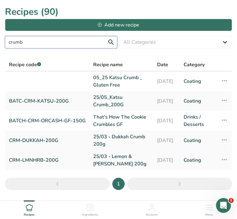
type input "crumb"
click at [34, 161] on link "CRM-LMNHRB-200G" at bounding box center [47, 160] width 77 height 15
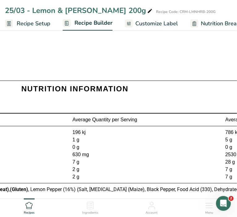
scroll to position [0, 233]
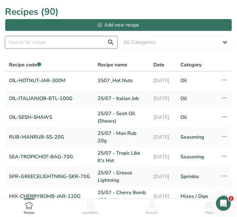
click at [70, 47] on input "text" at bounding box center [61, 42] width 112 height 12
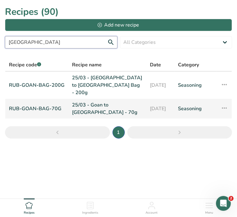
type input "[GEOGRAPHIC_DATA]"
click at [35, 102] on link "RUB-GOAN-BAG-70G" at bounding box center [37, 108] width 56 height 15
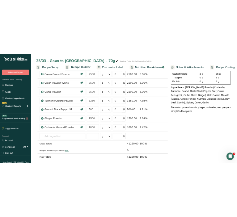
scroll to position [101, 0]
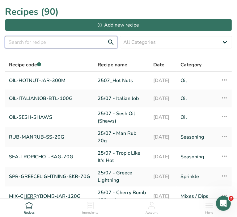
click at [70, 44] on input "text" at bounding box center [61, 42] width 112 height 12
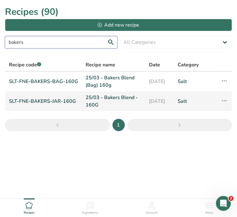
type input "bakers"
click at [47, 100] on link "SLT-FNE-BAKERS-JAR-160G" at bounding box center [43, 101] width 69 height 15
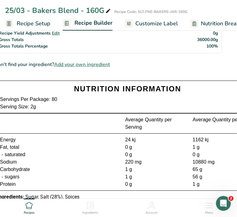
scroll to position [0, 13]
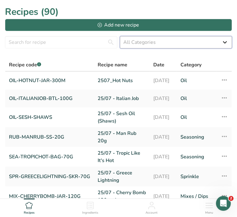
click at [144, 43] on select "All Categories Baked Goods [GEOGRAPHIC_DATA] Butter Coating Confectionery Cooke…" at bounding box center [176, 42] width 112 height 12
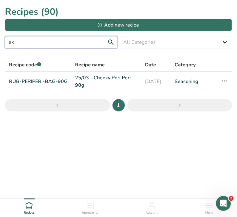
type input "e"
type input "cheeky"
click at [41, 77] on link "RUB-PERIPERI-BAG-90G" at bounding box center [38, 81] width 59 height 15
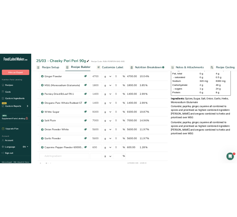
scroll to position [83, 0]
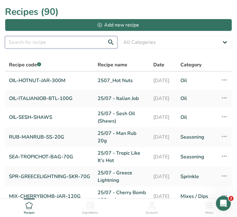
click at [47, 41] on input "text" at bounding box center [61, 42] width 112 height 12
type input "gateway"
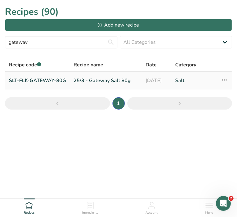
click at [44, 80] on link "SLT-FLK-GATEWAY-80G" at bounding box center [37, 80] width 57 height 13
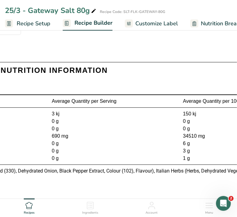
scroll to position [0, 211]
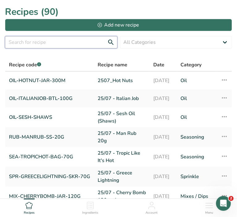
click at [38, 38] on input "text" at bounding box center [61, 42] width 112 height 12
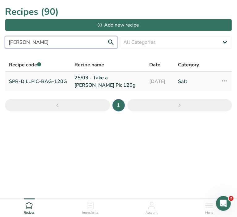
type input "[PERSON_NAME]"
click at [22, 82] on link "SPR-DILLPIC-BAG-120G" at bounding box center [38, 81] width 58 height 15
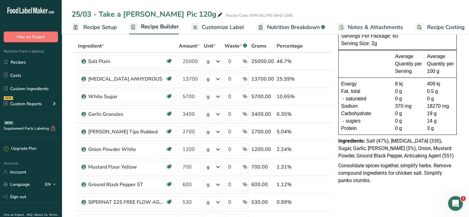
scroll to position [46, 0]
